Goal: Navigation & Orientation: Go to known website

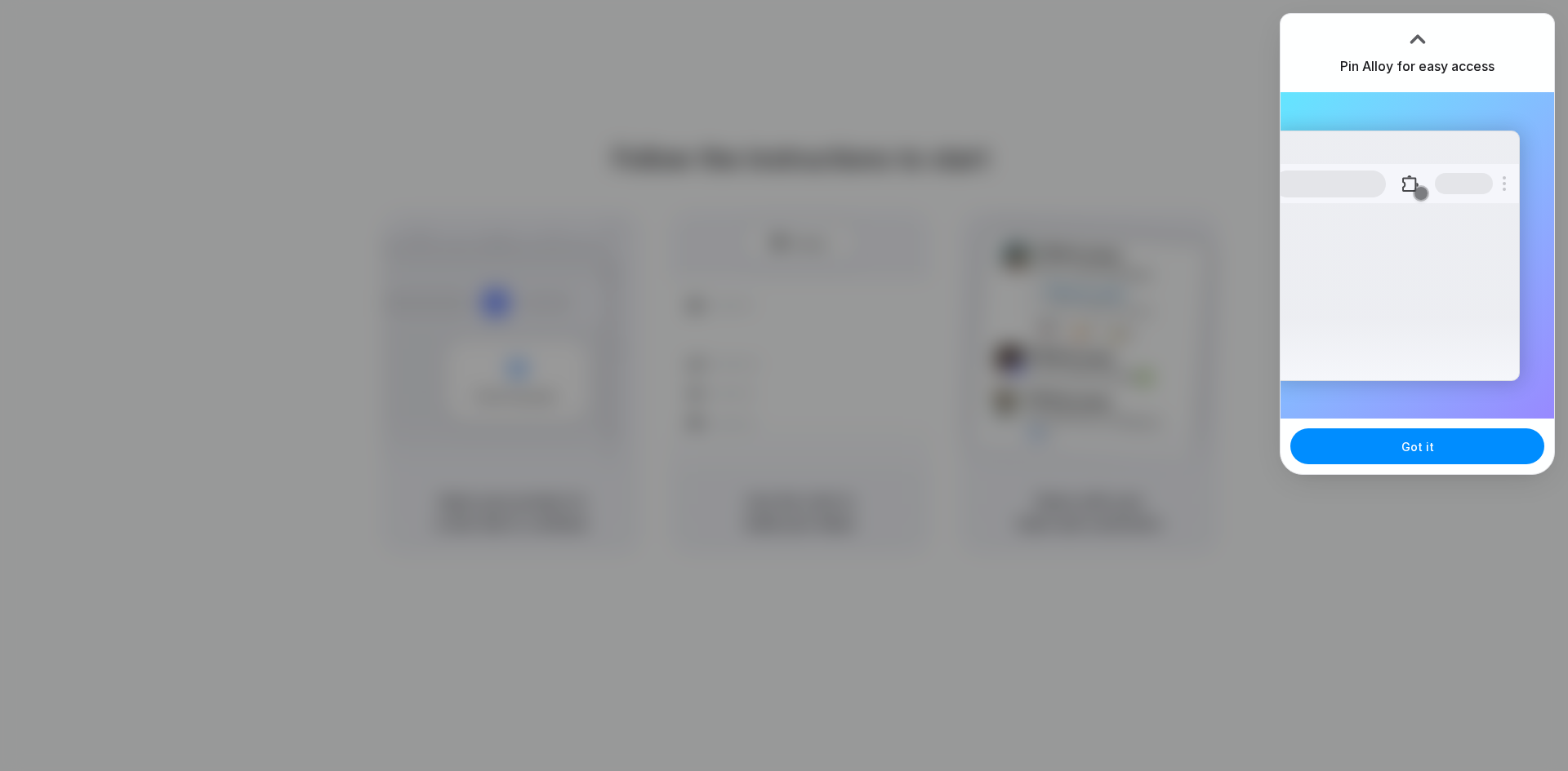
click at [1505, 57] on div "Pin Alloy for easy access" at bounding box center [1417, 53] width 273 height 79
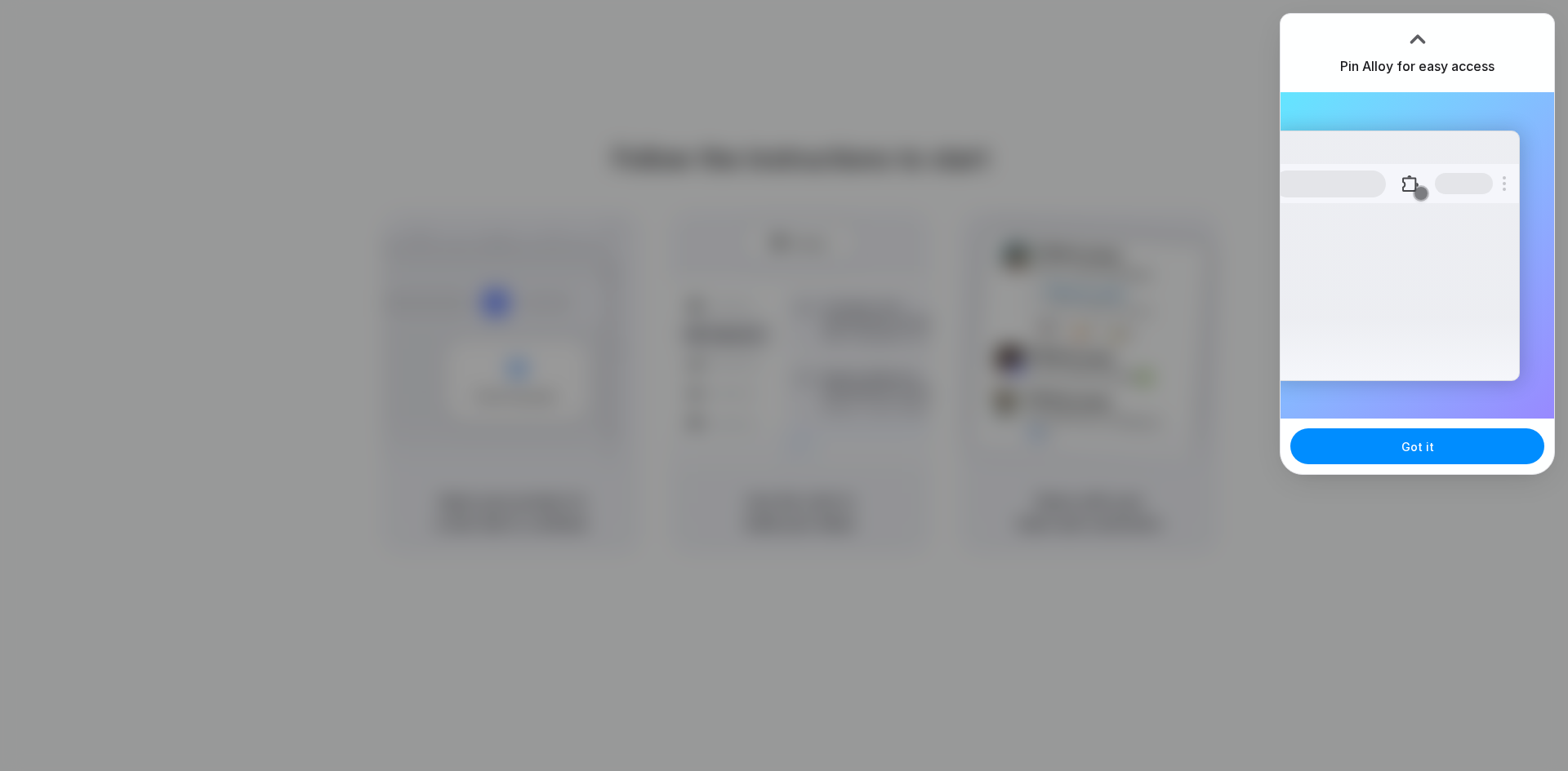
click at [1526, 63] on div "Pin Alloy for easy access" at bounding box center [1417, 53] width 273 height 79
click at [1425, 457] on button "Got it" at bounding box center [1417, 447] width 254 height 36
